Goal: Information Seeking & Learning: Check status

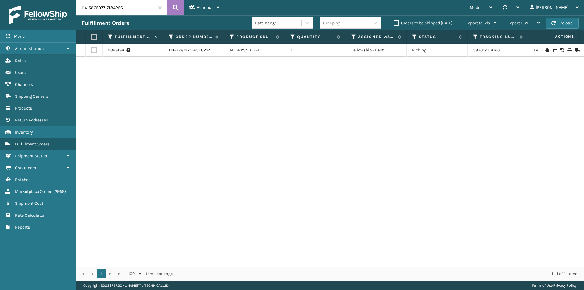
click at [174, 10] on icon at bounding box center [176, 7] width 6 height 9
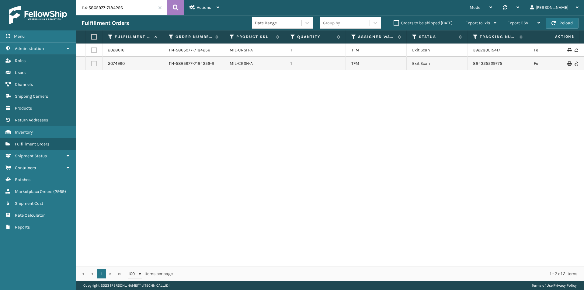
click at [313, 126] on div "2028616 114-5865977-7184256 MIL-CRSH-A 1 TFM Exit Scan 392280015417 FedEx Home …" at bounding box center [330, 154] width 508 height 223
drag, startPoint x: 267, startPoint y: 67, endPoint x: 134, endPoint y: 69, distance: 132.9
click at [134, 69] on tr "2074990 114-5865977-7184256-R MIL-CRSH-A 1 TFM Exit Scan 884325529775 FedEx Hom…" at bounding box center [416, 63] width 680 height 13
click at [245, 82] on div "2028616 114-5865977-7184256 MIL-CRSH-A 1 TFM Exit Scan 392280015417 FedEx Home …" at bounding box center [330, 154] width 508 height 223
click at [142, 12] on input "114-5865977-7184256" at bounding box center [121, 7] width 91 height 15
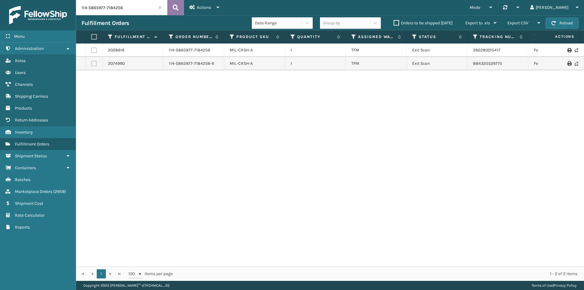
paste input "3-7737105-8808232"
type input "113-7737105-8808232"
click at [174, 9] on icon at bounding box center [176, 7] width 6 height 9
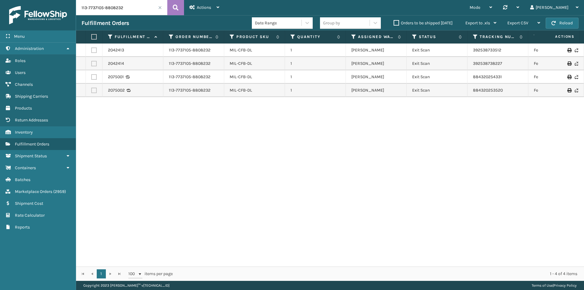
click at [144, 4] on input "113-7737105-8808232" at bounding box center [121, 7] width 91 height 15
paste input "2-7227307-4132214"
click at [174, 9] on icon at bounding box center [176, 7] width 6 height 9
click at [141, 9] on input "112-7227307-4132214" at bounding box center [121, 7] width 91 height 15
paste input "1-8950023-7151430"
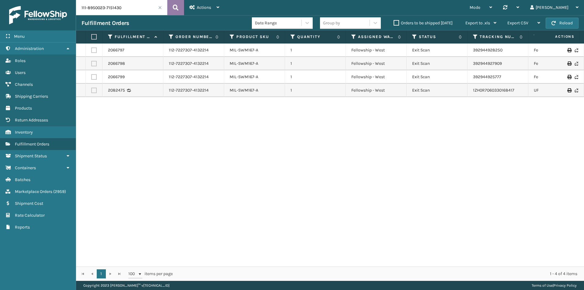
click at [172, 8] on button at bounding box center [175, 7] width 17 height 15
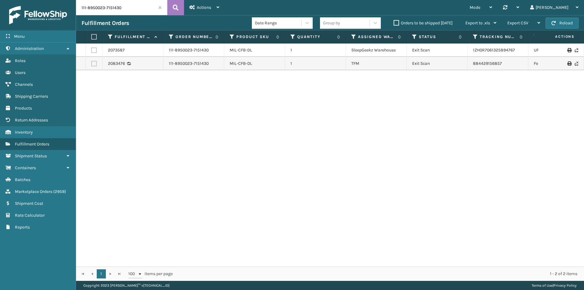
click at [133, 8] on input "111-8950023-7151430" at bounding box center [121, 7] width 91 height 15
paste input "2-3264973-1621811"
click at [175, 5] on icon at bounding box center [176, 7] width 6 height 9
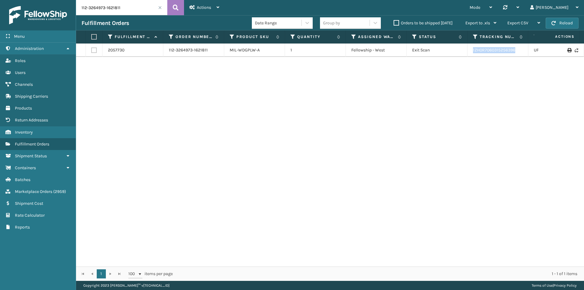
click at [434, 55] on tr "2057730 112-3264973-1621811 MIL-WDGPLW-A 1 Fellowship - West Exit Scan 1ZH0R706…" at bounding box center [416, 49] width 680 height 13
click at [130, 8] on input "112-3264973-1621811" at bounding box center [121, 7] width 91 height 15
paste input "3-3478083-6037002"
click at [179, 7] on button at bounding box center [175, 7] width 17 height 15
click at [182, 10] on button at bounding box center [175, 7] width 17 height 15
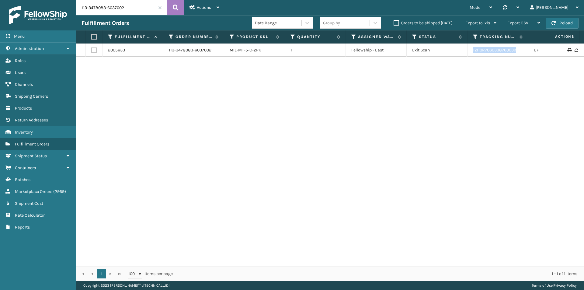
drag, startPoint x: 530, startPoint y: 53, endPoint x: 471, endPoint y: 57, distance: 59.7
click at [471, 57] on tr "2005633 113-3478083-6037002 MIL-MT-5-C-2PK 1 Fellowship - East Exit Scan 1ZH0R7…" at bounding box center [416, 49] width 680 height 13
copy link "1ZH0R7060338760039"
click at [140, 7] on input "113-3478083-6037002" at bounding box center [121, 7] width 91 height 15
click at [166, 7] on input "113-3478083-6037002" at bounding box center [121, 7] width 91 height 15
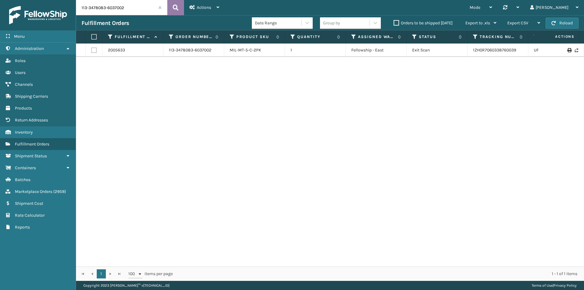
click at [177, 5] on icon at bounding box center [176, 7] width 6 height 9
drag, startPoint x: 529, startPoint y: 53, endPoint x: 472, endPoint y: 55, distance: 57.2
click at [472, 55] on tr "2005633 113-3478083-6037002 MIL-MT-5-C-2PK 1 Fellowship - East Exit Scan 1ZH0R7…" at bounding box center [416, 49] width 680 height 13
copy link "1ZH0R7060338760039"
drag, startPoint x: 136, startPoint y: 22, endPoint x: 138, endPoint y: 10, distance: 12.0
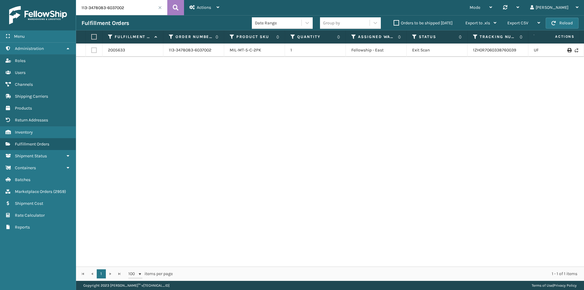
click at [136, 20] on div "Fulfillment Orders" at bounding box center [166, 22] width 170 height 7
click at [138, 10] on input "113-3478083-6037002" at bounding box center [121, 7] width 91 height 15
paste input "4-1493252-610185"
type input "114-1493252-6101852"
click at [176, 6] on icon at bounding box center [176, 7] width 6 height 9
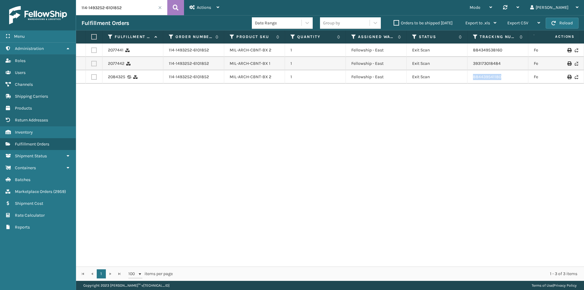
drag, startPoint x: 513, startPoint y: 78, endPoint x: 455, endPoint y: 80, distance: 58.1
click at [455, 80] on tr "2084325 114-1493252-6101852 MIL-ARCH-CBNT-BX 2 1 Fellowship - East Exit Scan 88…" at bounding box center [416, 76] width 680 height 13
copy tr "884439541180"
